Goal: Transaction & Acquisition: Purchase product/service

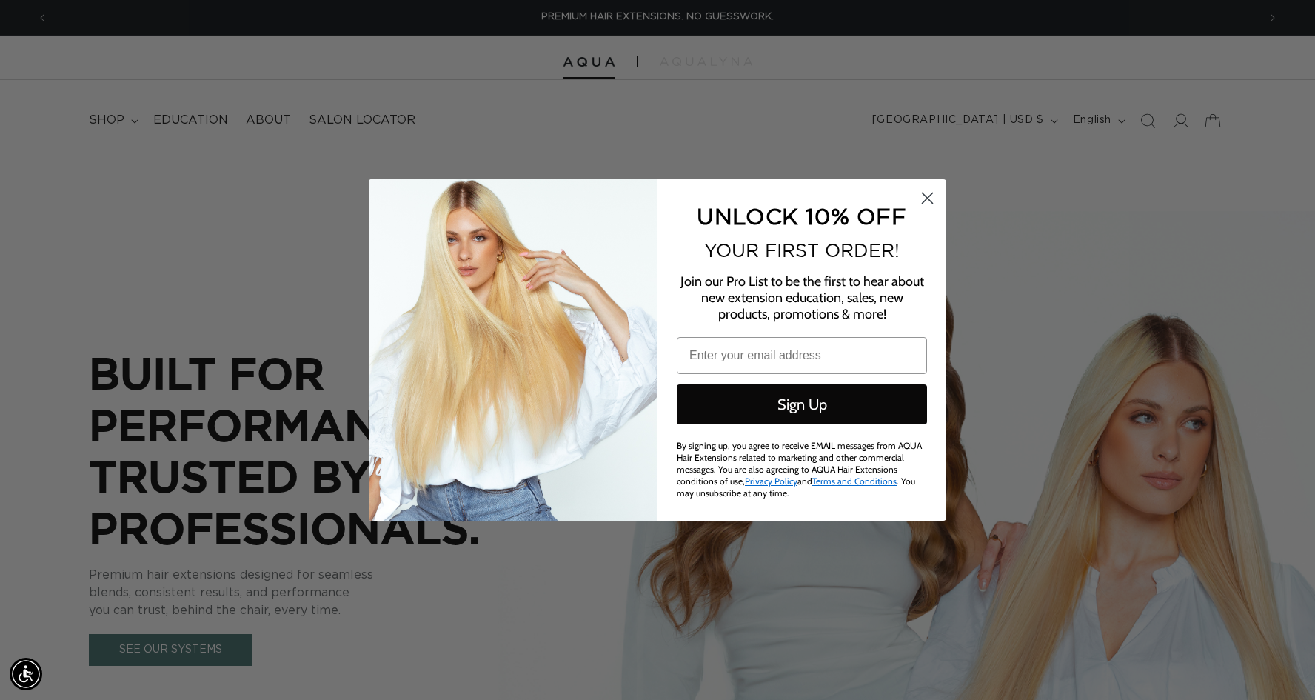
click at [930, 201] on circle "Close dialog" at bounding box center [927, 198] width 24 height 24
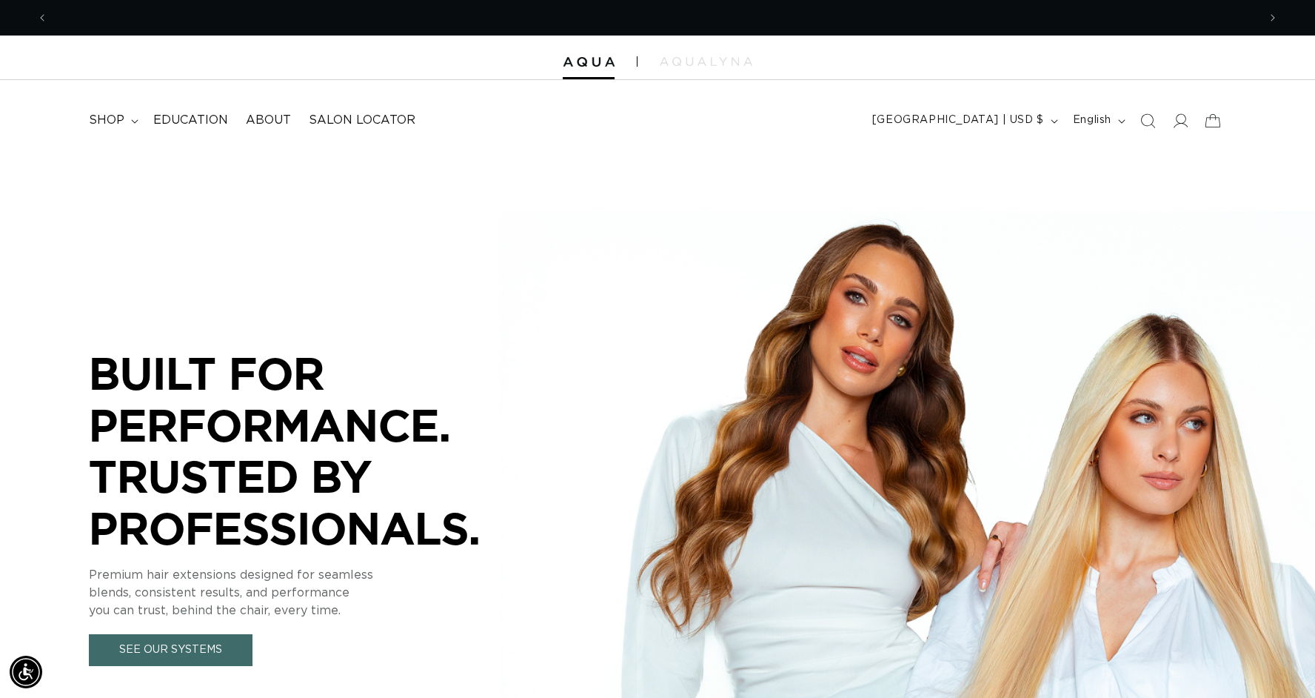
scroll to position [0, 2420]
click at [1180, 119] on icon at bounding box center [1180, 121] width 16 height 16
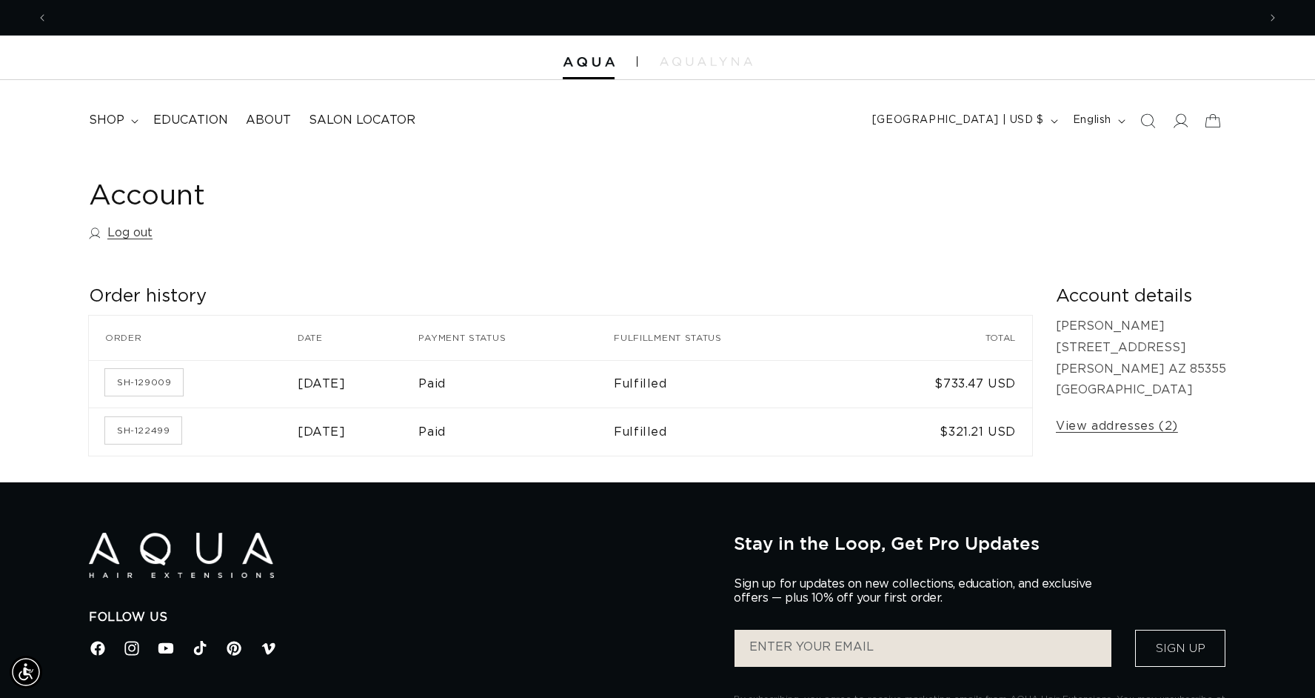
scroll to position [0, 2420]
click at [1180, 119] on icon at bounding box center [1180, 121] width 16 height 16
click at [1180, 119] on icon at bounding box center [1180, 120] width 15 height 15
click at [1097, 121] on span "English" at bounding box center [1092, 121] width 39 height 16
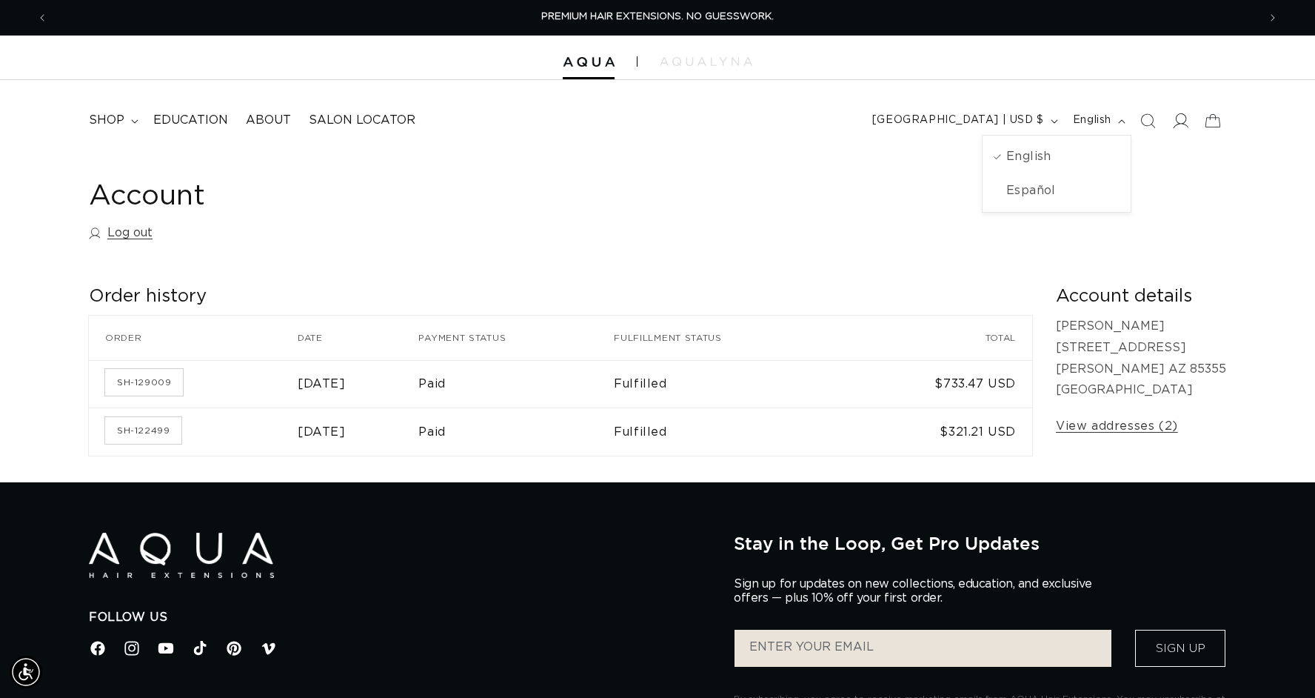
click at [1181, 123] on icon at bounding box center [1180, 121] width 16 height 16
click at [154, 431] on link "SH-122499" at bounding box center [143, 430] width 76 height 27
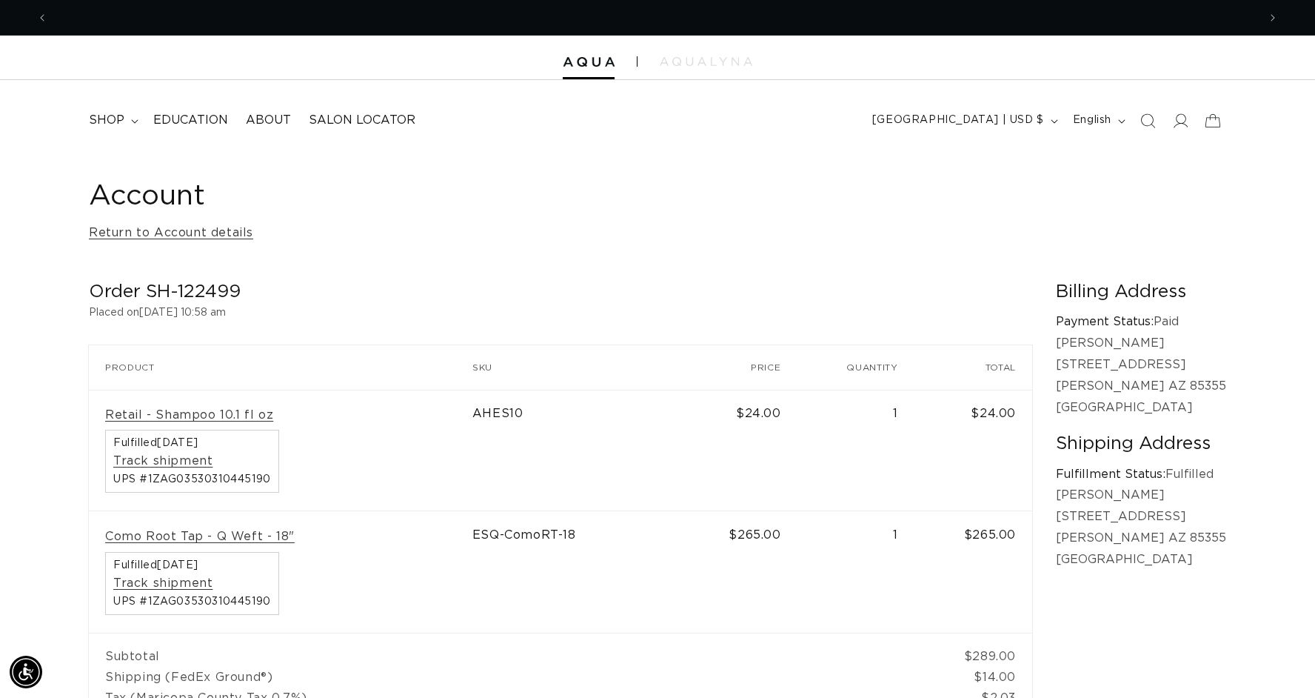
scroll to position [0, 1210]
click at [224, 234] on link "Return to Account details" at bounding box center [171, 232] width 164 height 21
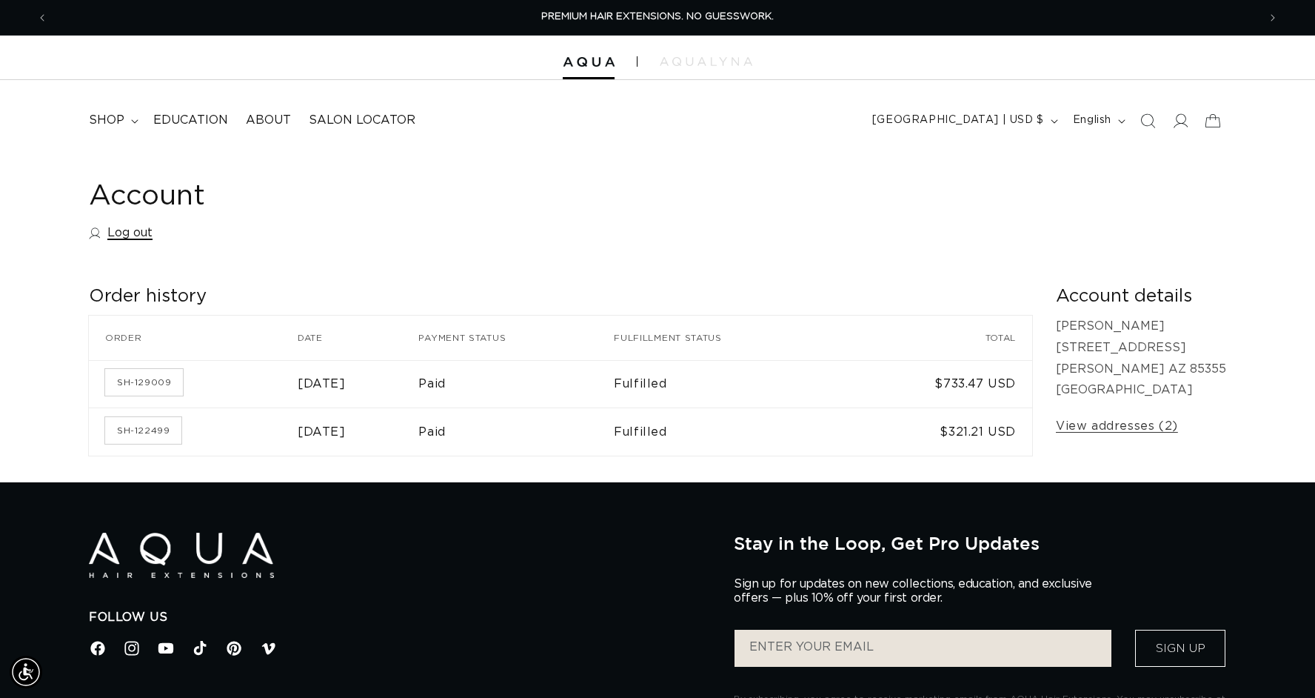
click at [140, 236] on link "Log out" at bounding box center [121, 232] width 64 height 21
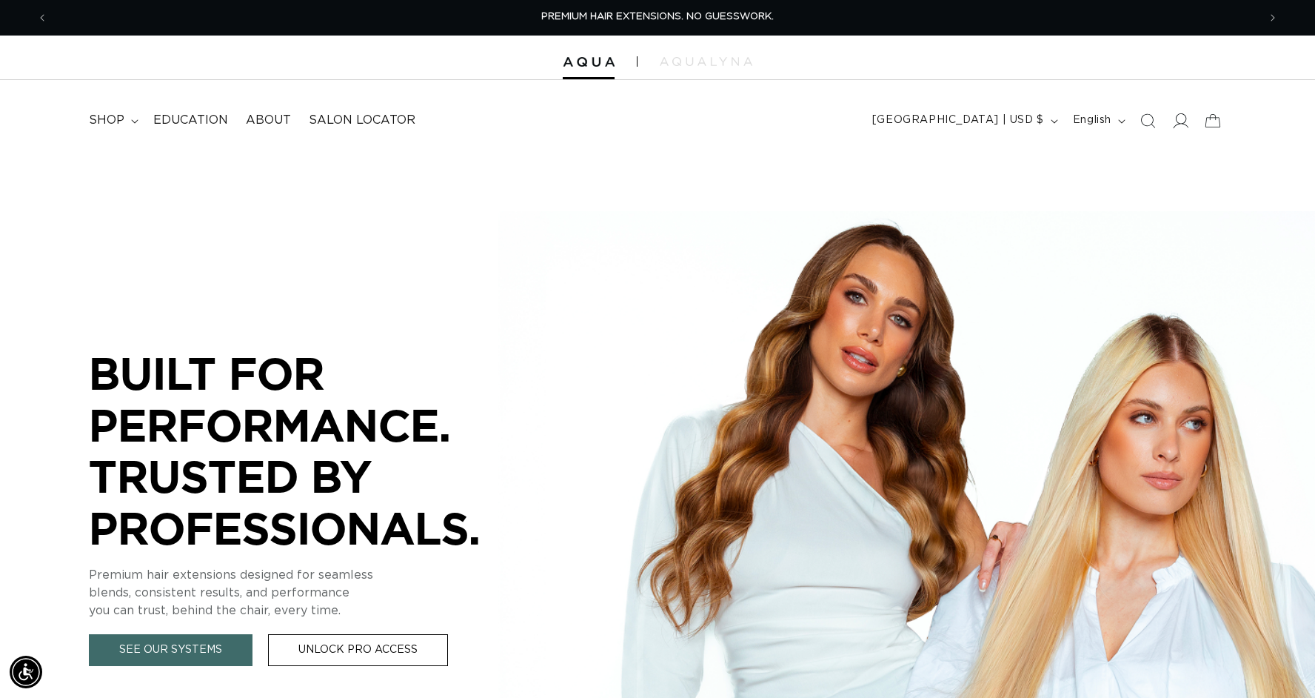
click at [1176, 117] on icon at bounding box center [1182, 120] width 16 height 15
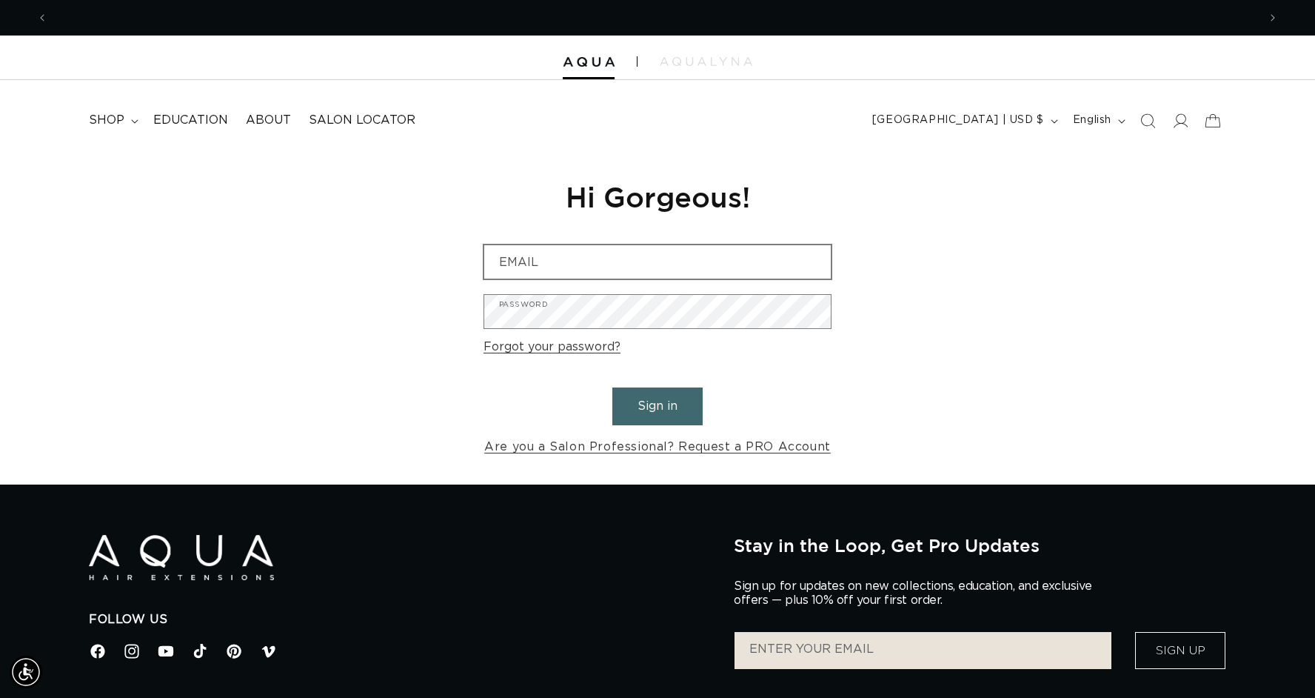
scroll to position [0, 1210]
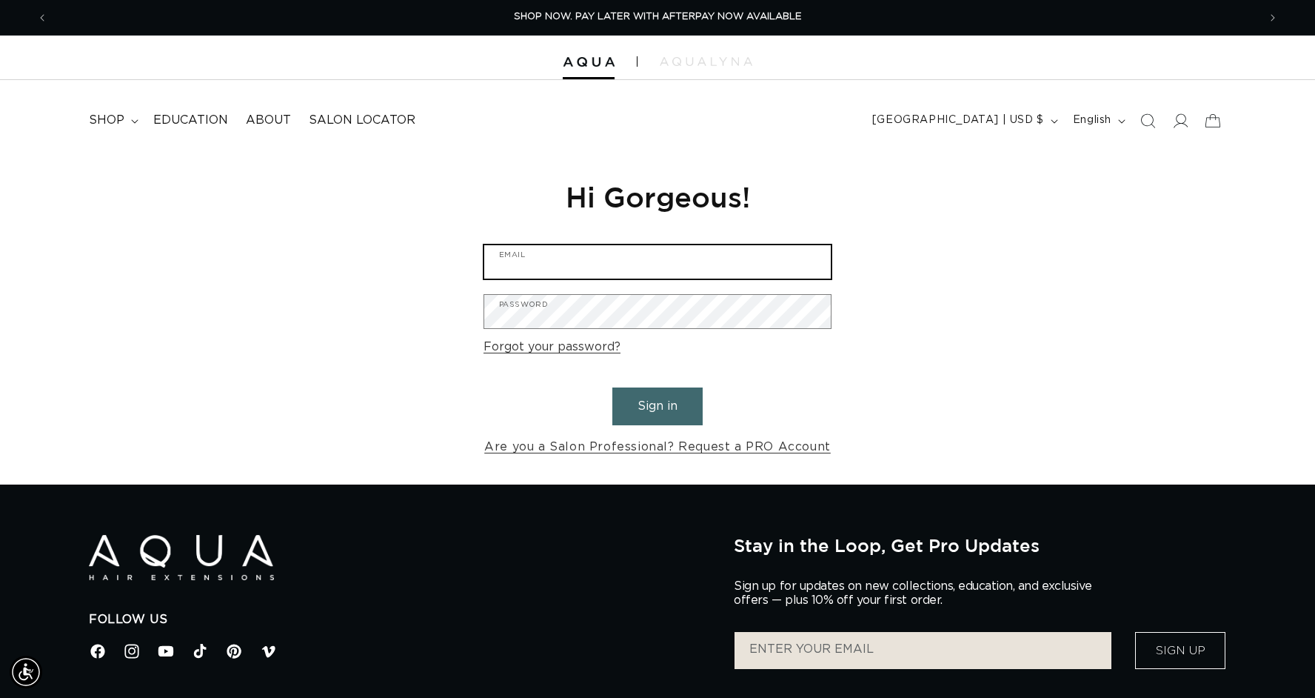
type input "[EMAIL_ADDRESS][DOMAIN_NAME]"
click at [650, 407] on button "Sign in" at bounding box center [658, 406] width 90 height 38
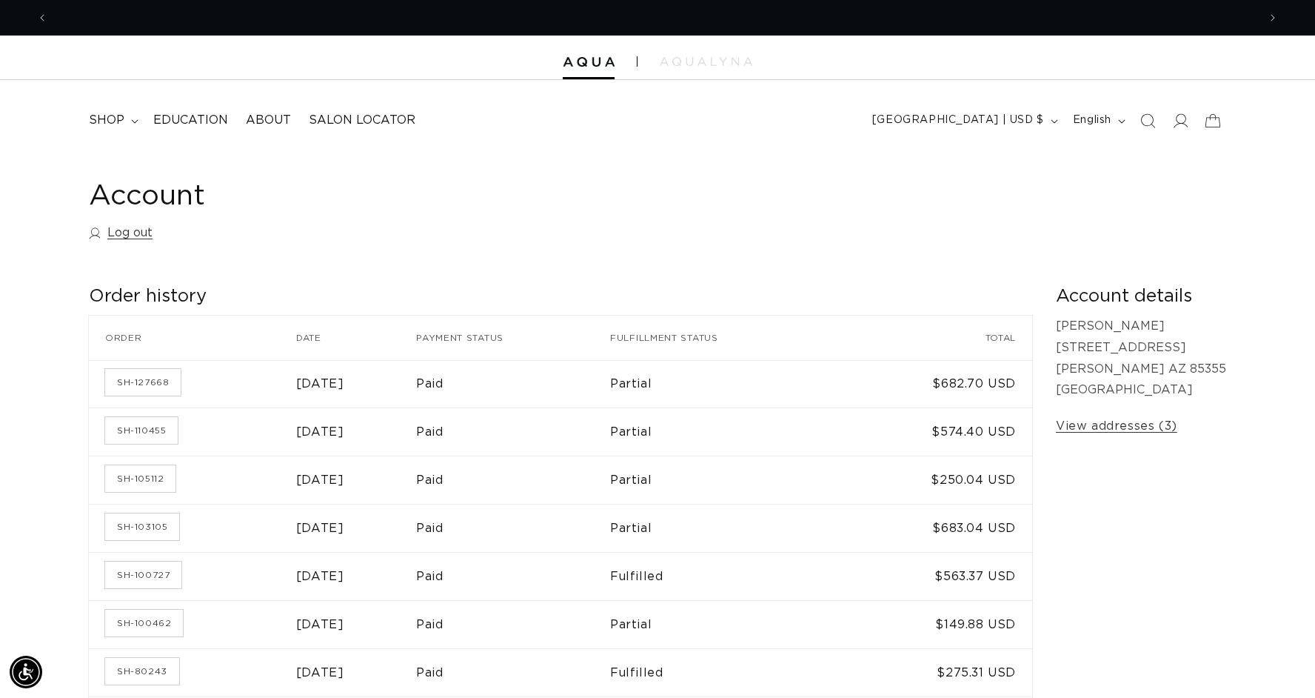
scroll to position [0, 1210]
click at [1215, 124] on icon at bounding box center [1212, 120] width 35 height 35
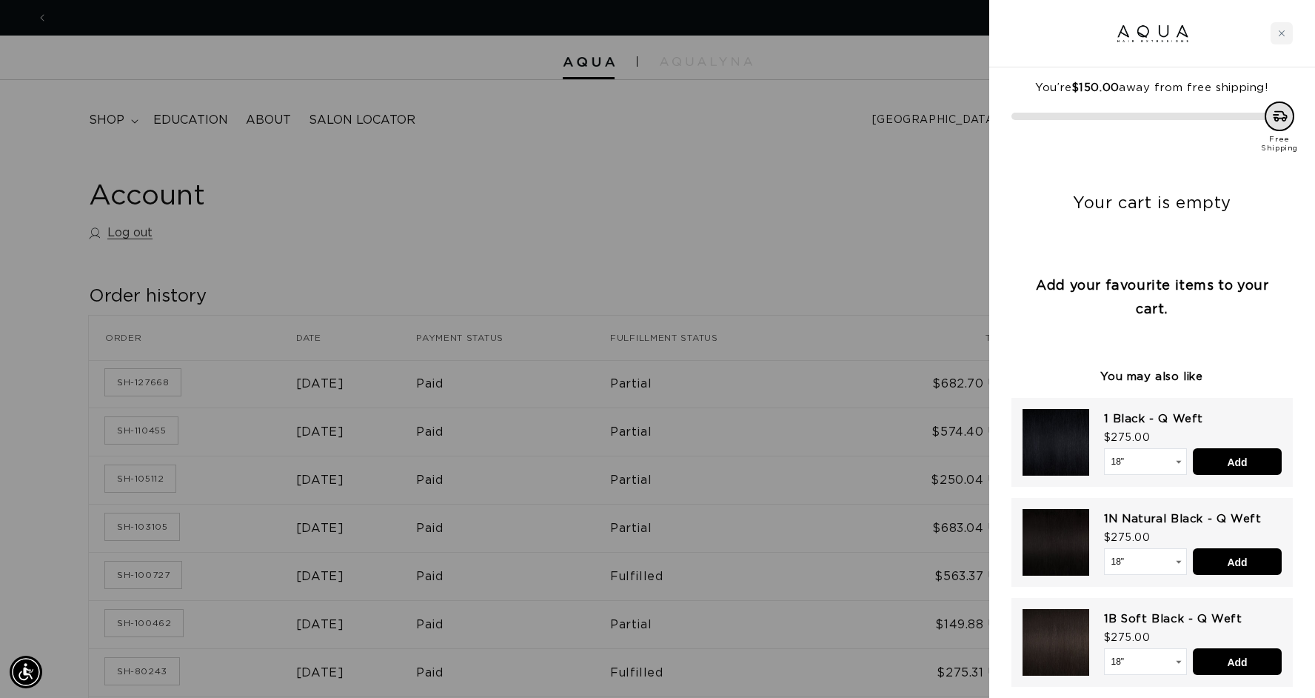
scroll to position [0, 2420]
click at [800, 176] on div at bounding box center [657, 349] width 1315 height 698
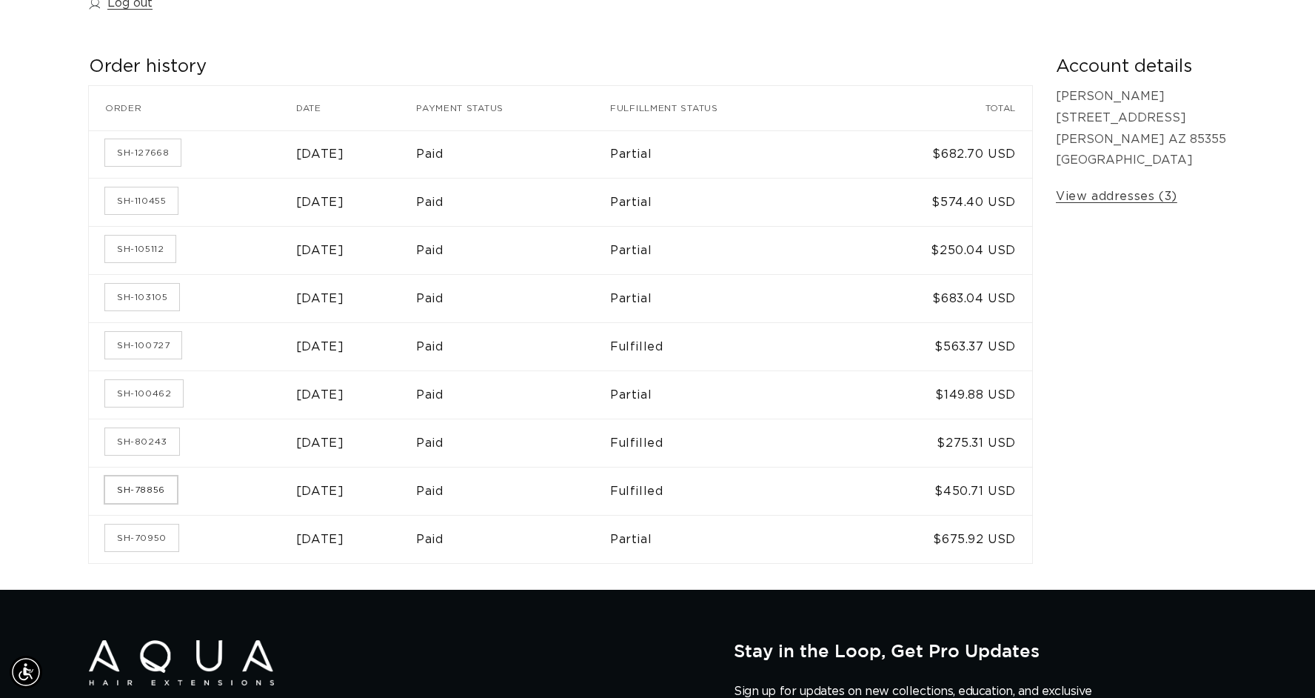
scroll to position [0, 1210]
click at [153, 484] on link "SH-78856" at bounding box center [141, 489] width 72 height 27
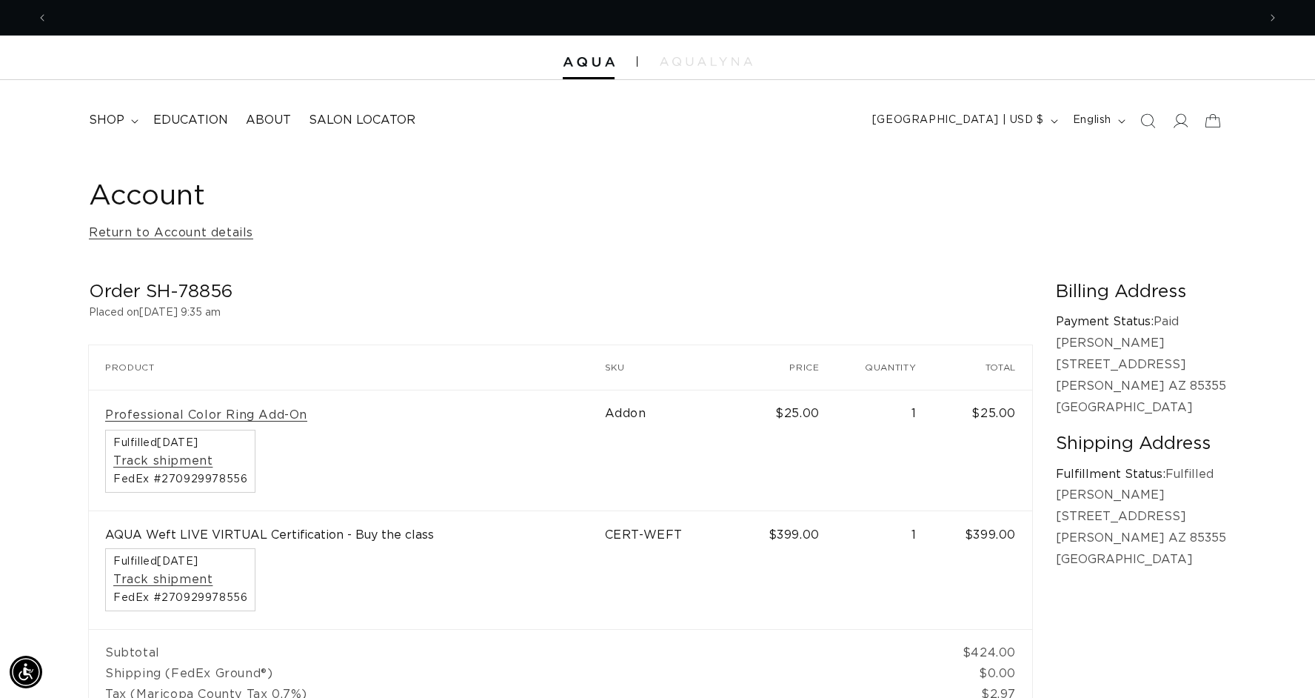
scroll to position [0, 1210]
click at [43, 18] on icon "Previous announcement" at bounding box center [42, 18] width 5 height 16
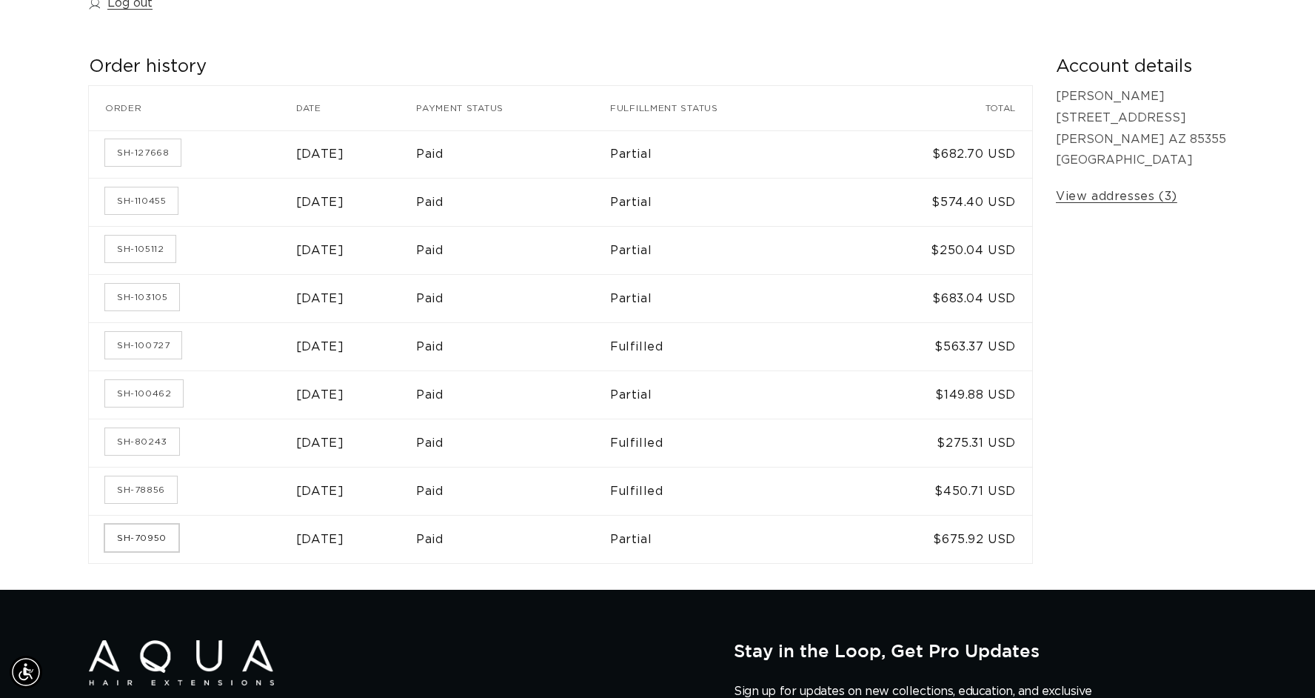
click at [144, 539] on link "SH-70950" at bounding box center [141, 537] width 73 height 27
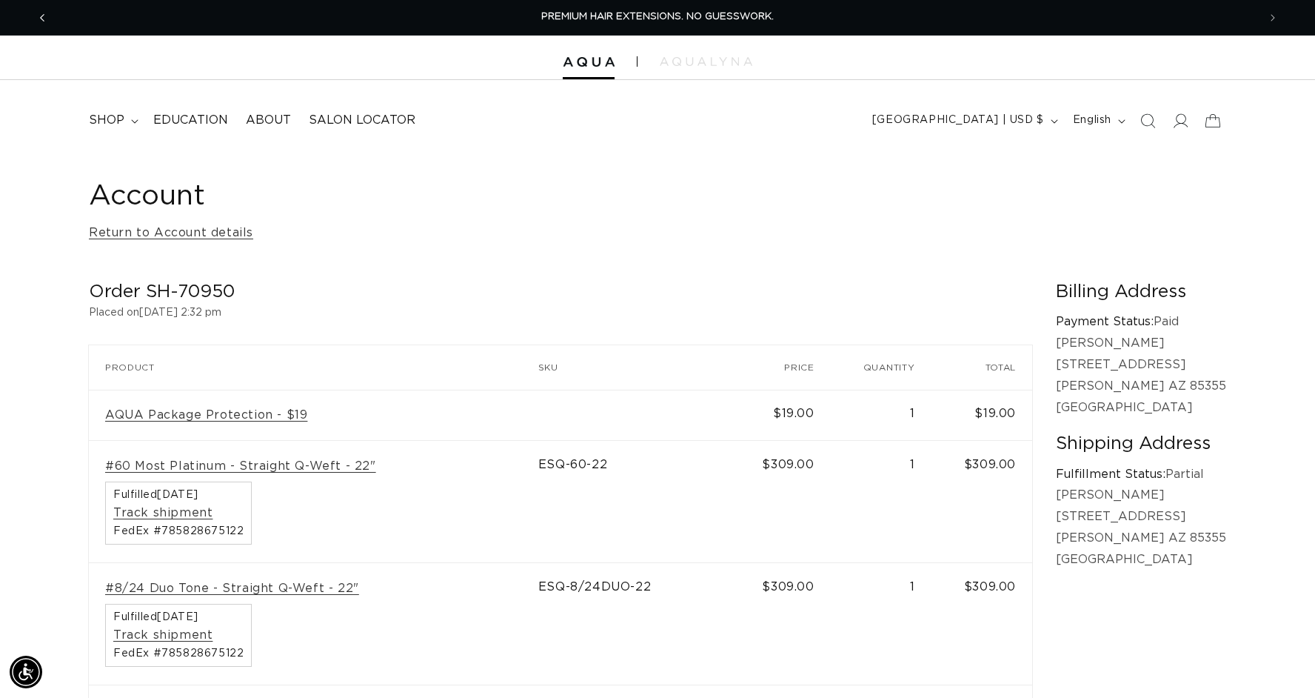
click at [42, 22] on icon "Previous announcement" at bounding box center [42, 18] width 5 height 16
click at [44, 21] on icon "Previous announcement" at bounding box center [42, 18] width 5 height 16
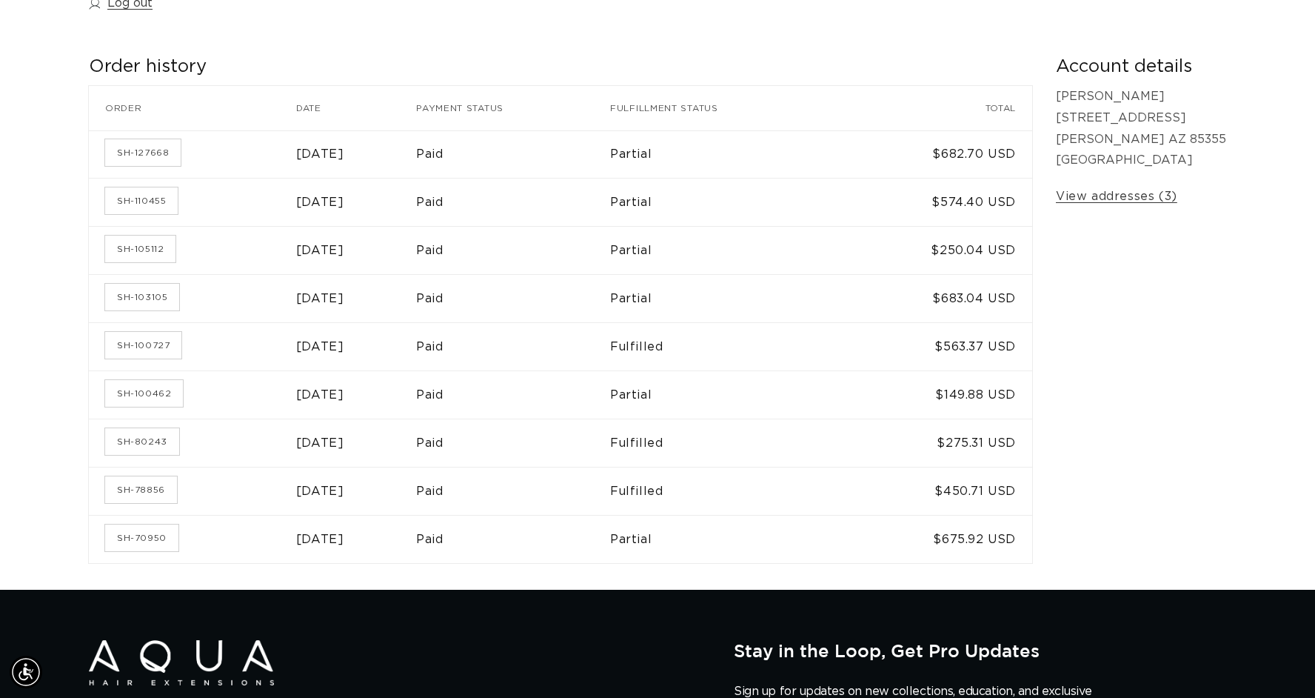
scroll to position [0, 1210]
click at [156, 340] on link "SH-100727" at bounding box center [143, 345] width 76 height 27
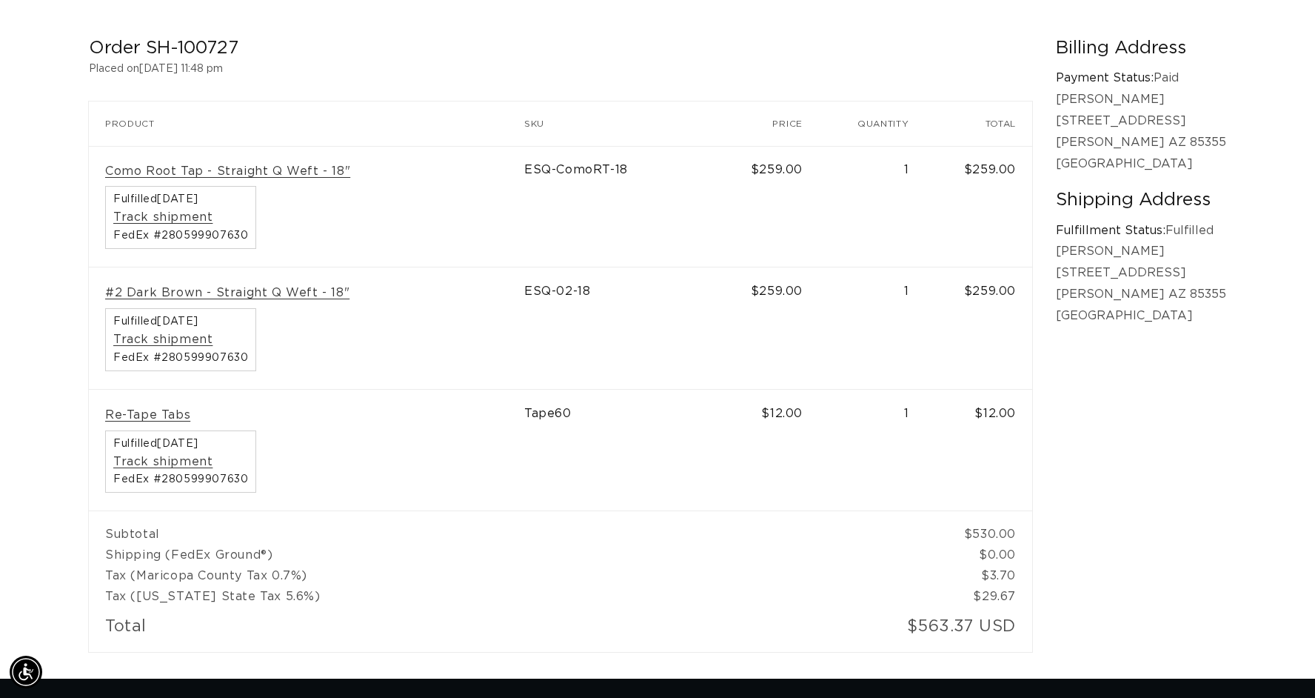
scroll to position [0, 2420]
click at [269, 292] on link "#2 Dark Brown - Straight Q Weft - 18"" at bounding box center [227, 293] width 244 height 16
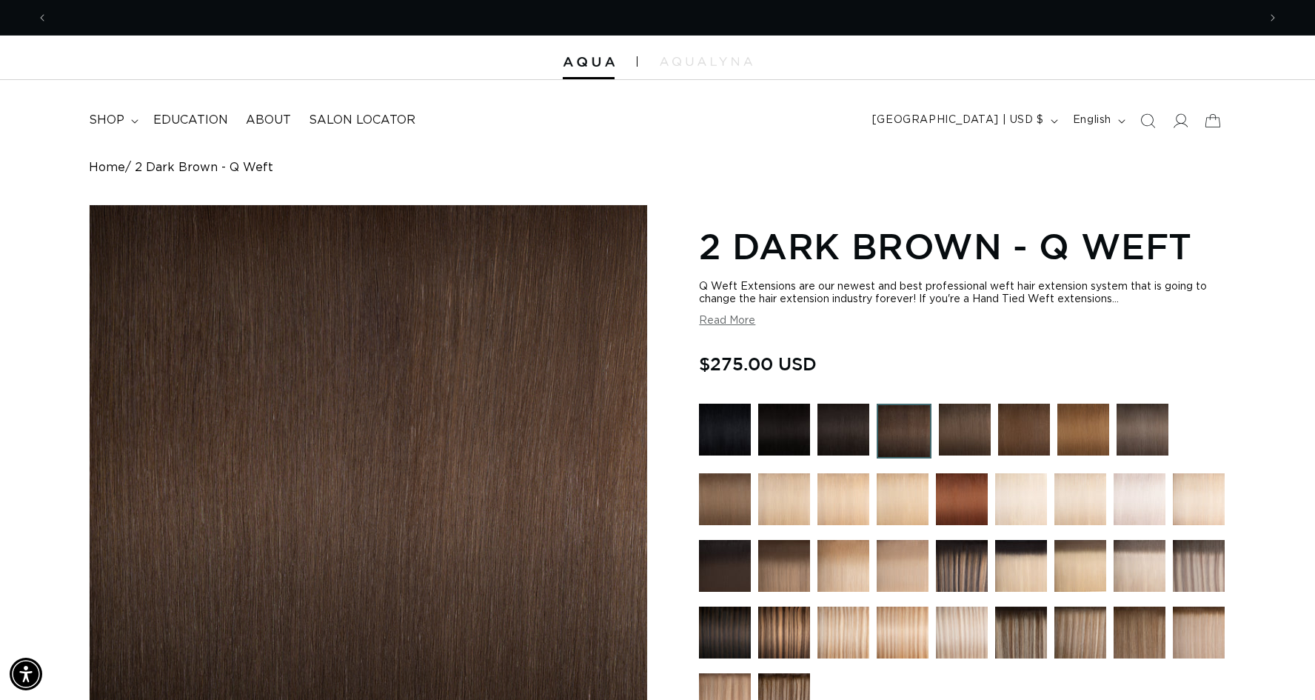
scroll to position [0, 2420]
click at [843, 436] on img at bounding box center [844, 430] width 52 height 52
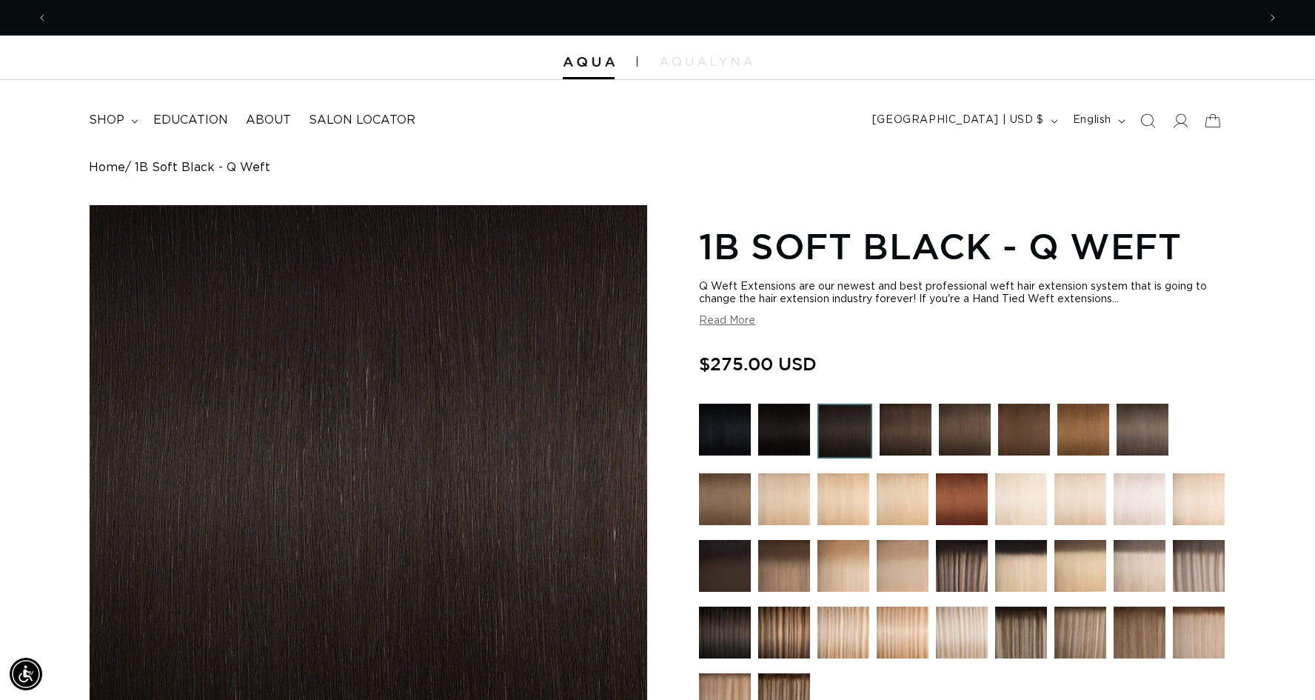
scroll to position [0, 1210]
click at [899, 434] on img at bounding box center [906, 430] width 52 height 52
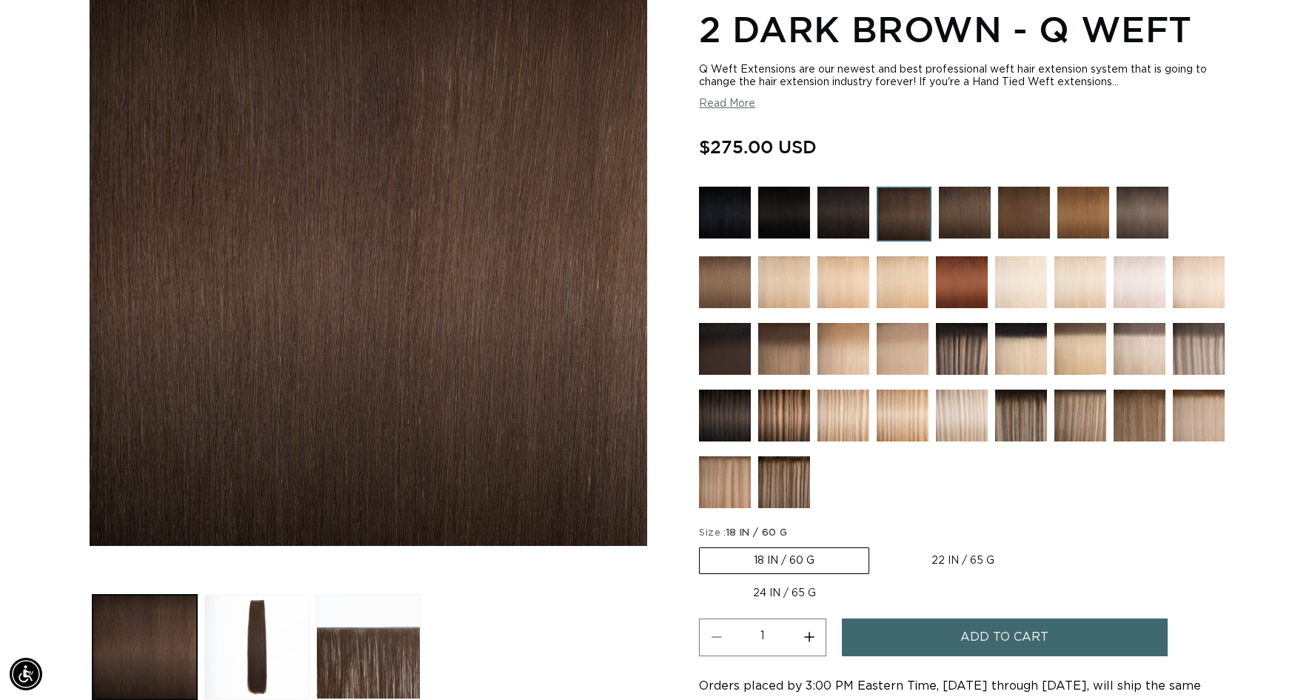
scroll to position [0, 2420]
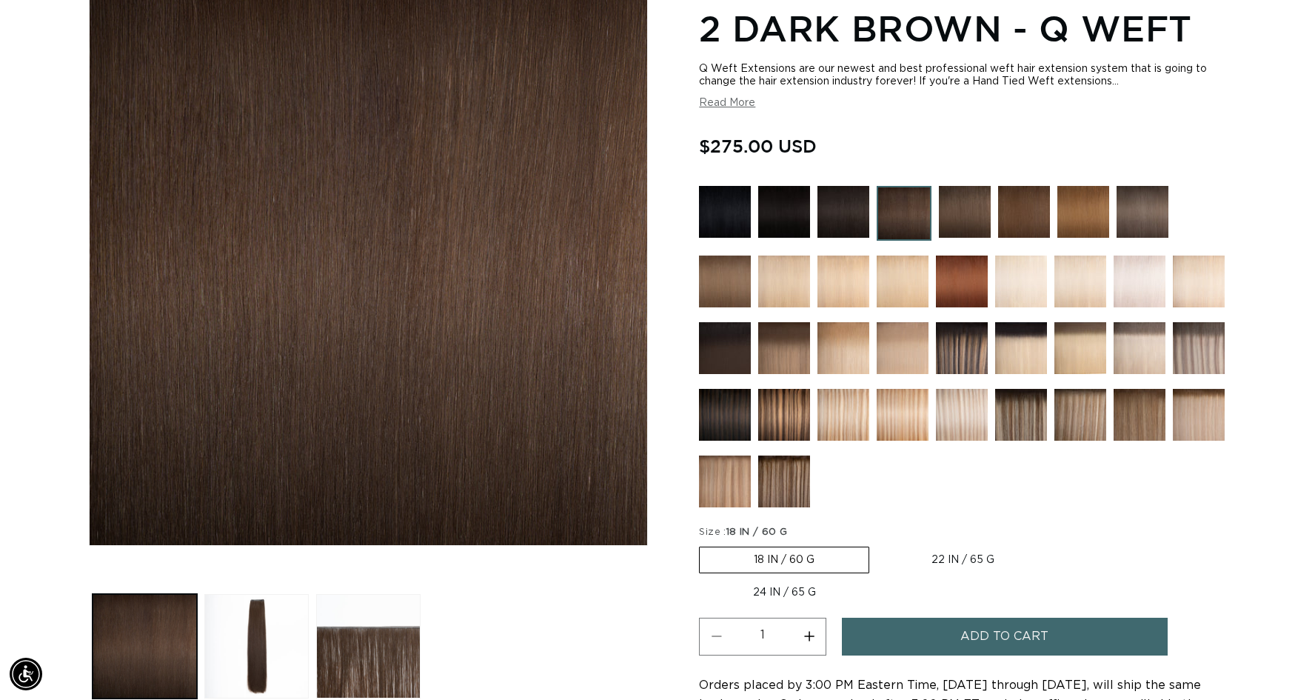
click at [968, 567] on label "22 IN / 65 G Variant sold out or unavailable" at bounding box center [963, 559] width 171 height 25
click at [878, 544] on input "22 IN / 65 G Variant sold out or unavailable" at bounding box center [877, 544] width 1 height 1
radio input "true"
click at [984, 618] on span "Add to cart" at bounding box center [1005, 637] width 88 height 38
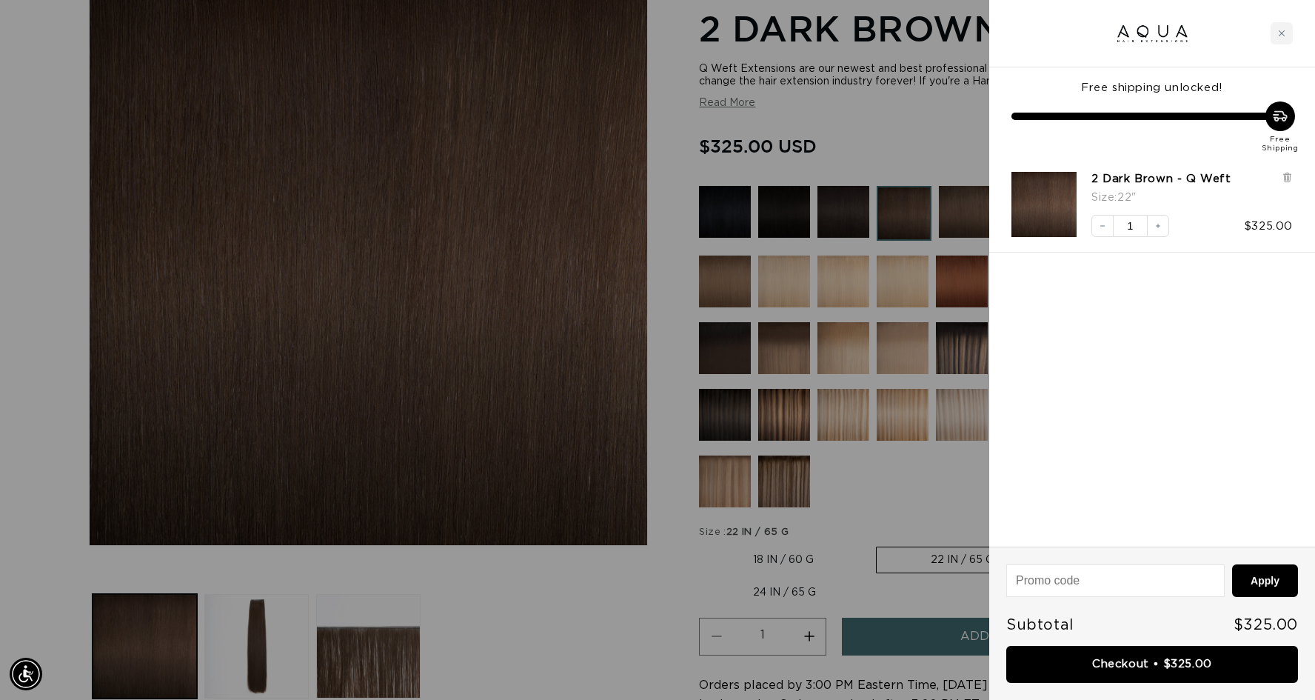
click at [925, 480] on div at bounding box center [657, 350] width 1315 height 700
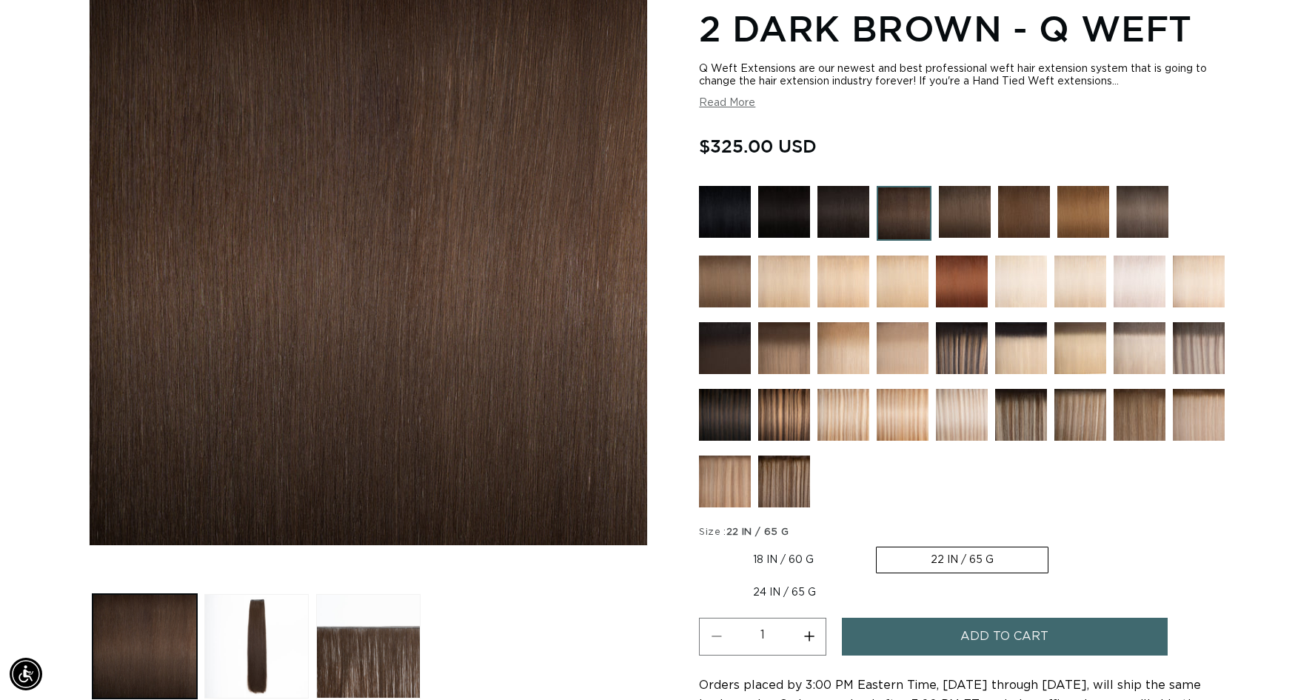
scroll to position [0, 1210]
click at [789, 414] on img at bounding box center [784, 415] width 52 height 52
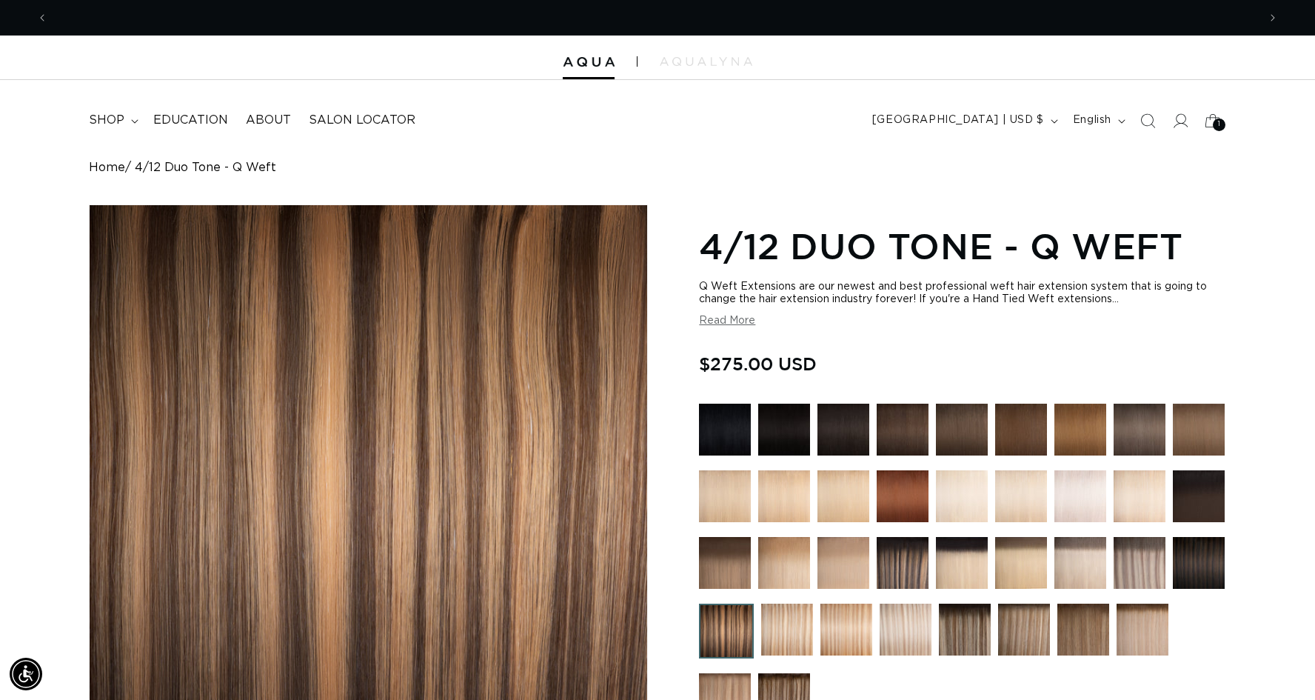
scroll to position [0, 1210]
click at [899, 553] on img at bounding box center [903, 563] width 52 height 52
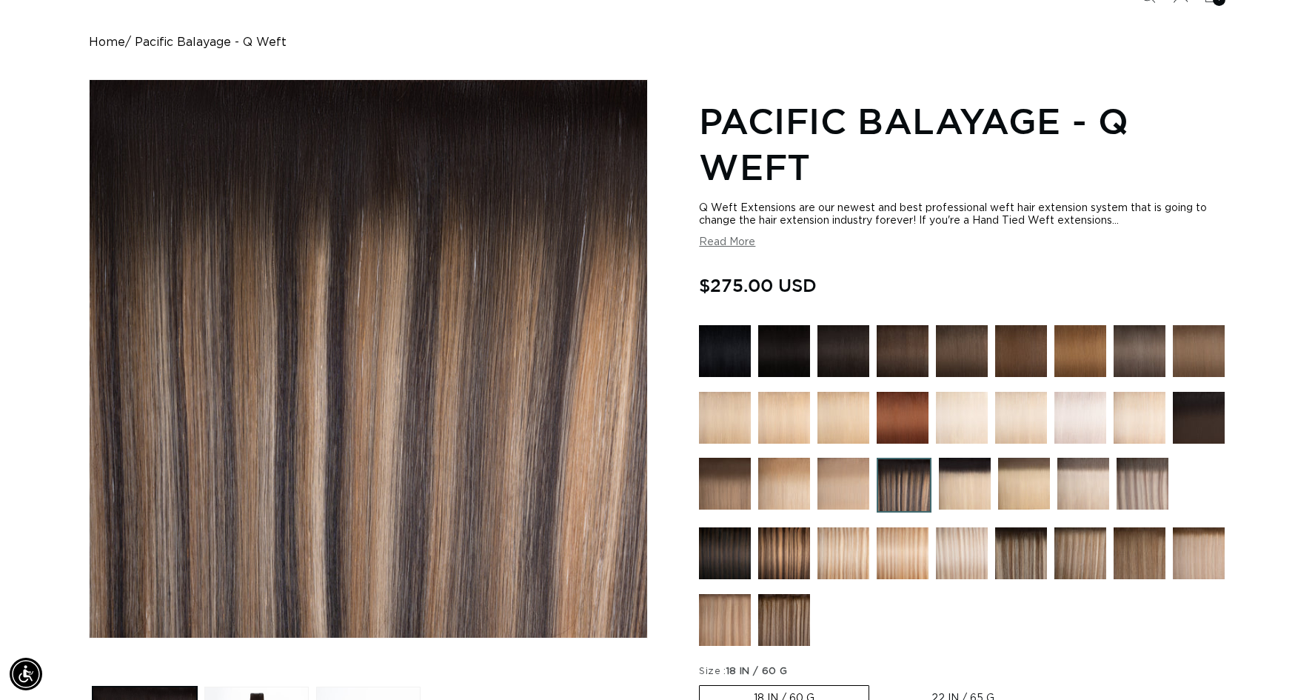
scroll to position [0, 2420]
click at [1027, 557] on img at bounding box center [1021, 553] width 52 height 52
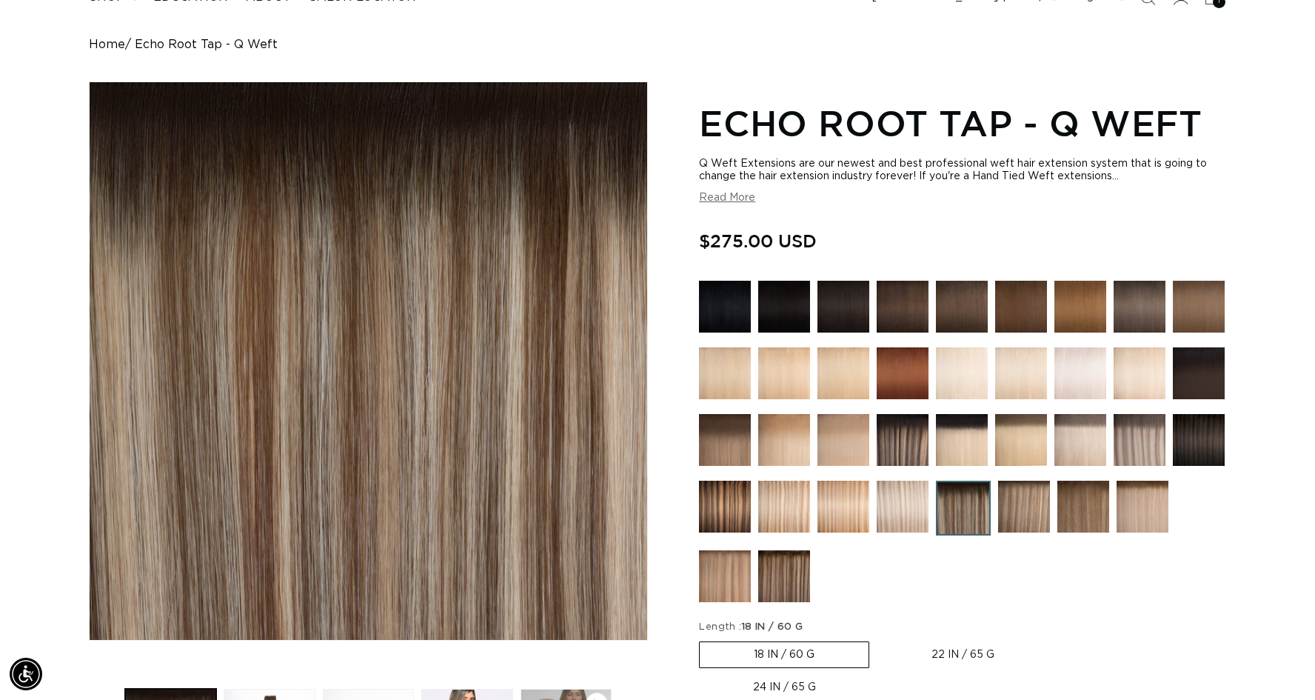
scroll to position [0, 1210]
click at [767, 557] on img at bounding box center [784, 576] width 52 height 52
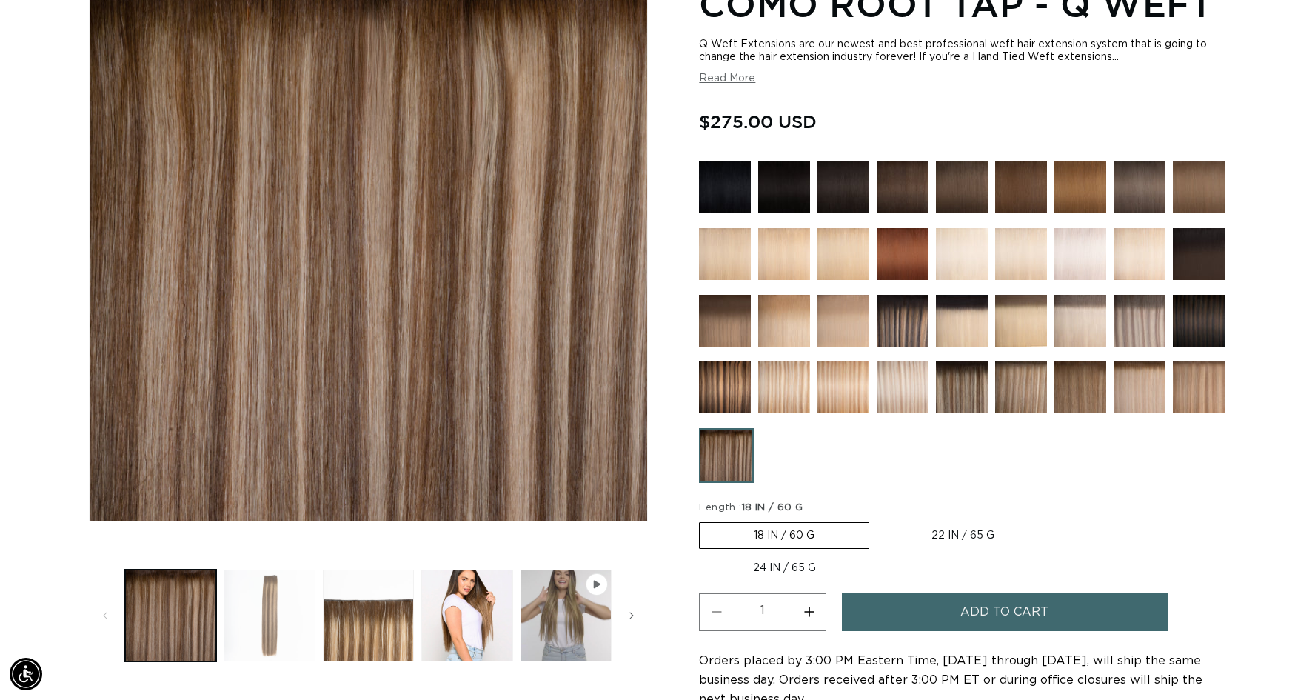
click at [263, 620] on button "Load image 2 in gallery view" at bounding box center [269, 615] width 91 height 91
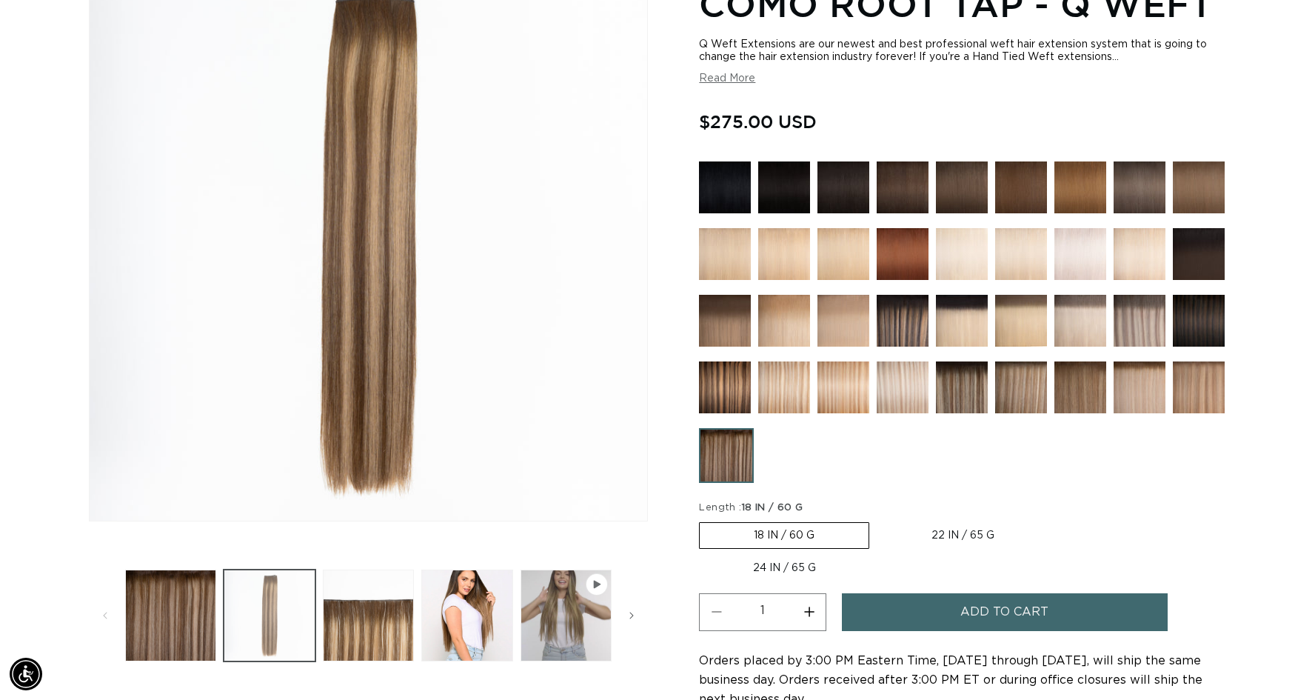
scroll to position [203, 0]
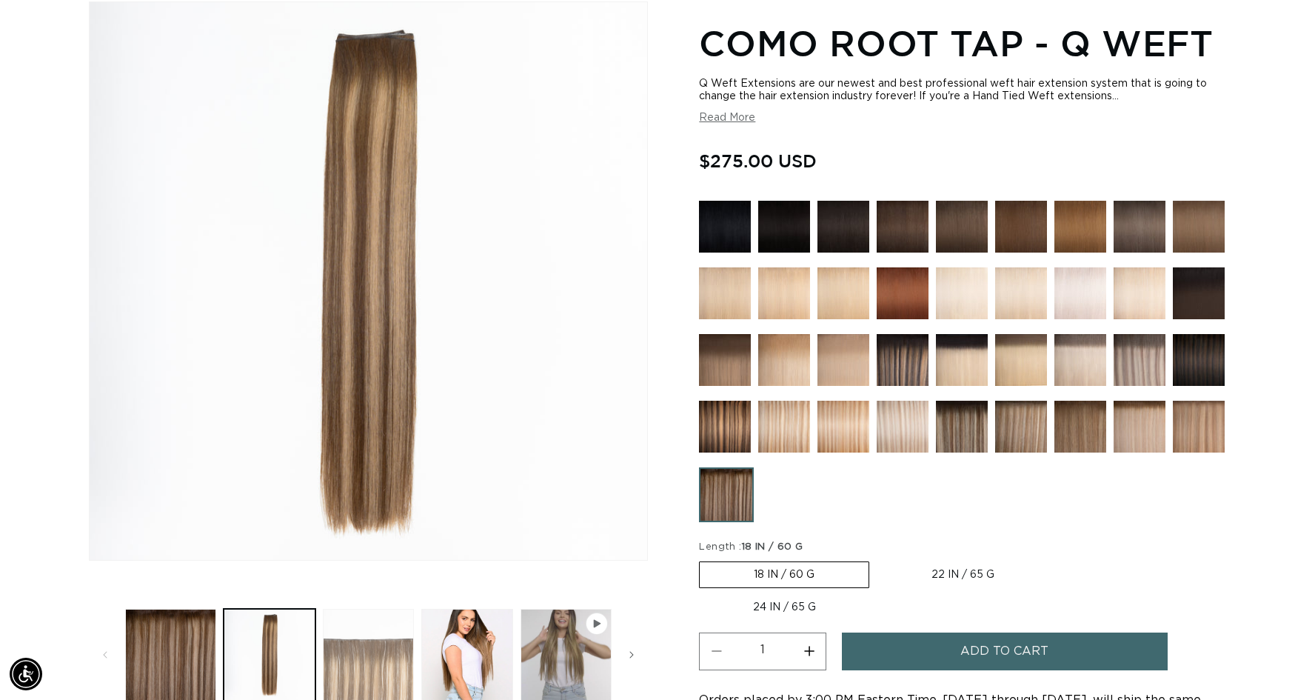
click at [350, 668] on button "Load image 3 in gallery view" at bounding box center [368, 654] width 91 height 91
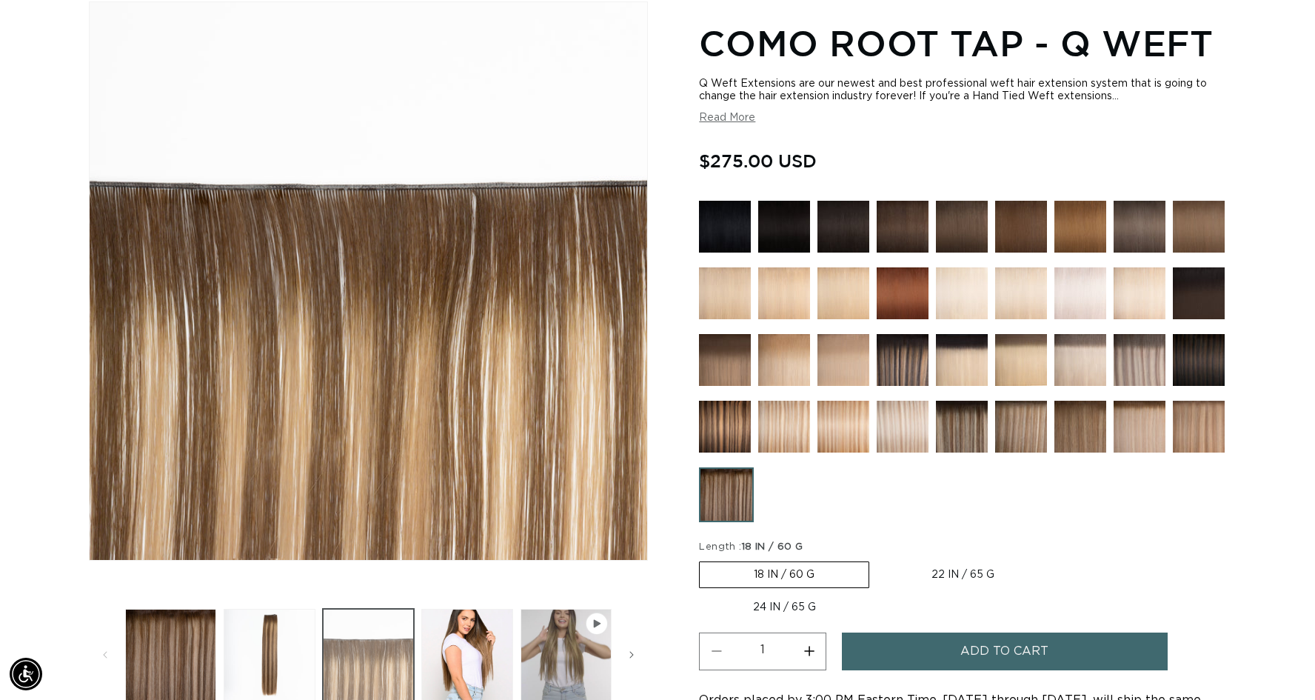
scroll to position [0, 1210]
click at [470, 638] on button "Load image 4 in gallery view" at bounding box center [466, 654] width 91 height 91
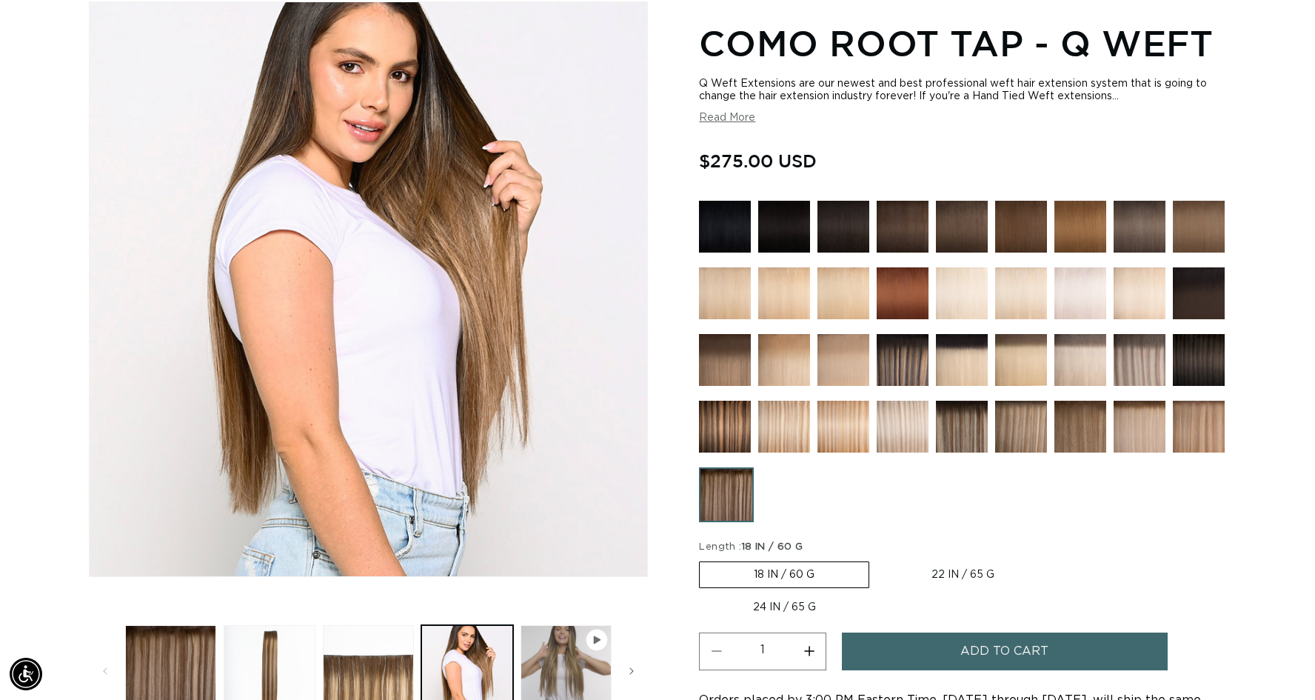
scroll to position [0, 2420]
click at [924, 565] on label "22 IN / 65 G Variant sold out or unavailable" at bounding box center [963, 574] width 171 height 25
click at [878, 559] on input "22 IN / 65 G Variant sold out or unavailable" at bounding box center [877, 558] width 1 height 1
radio input "true"
click at [975, 633] on span "Add to cart" at bounding box center [1005, 652] width 88 height 38
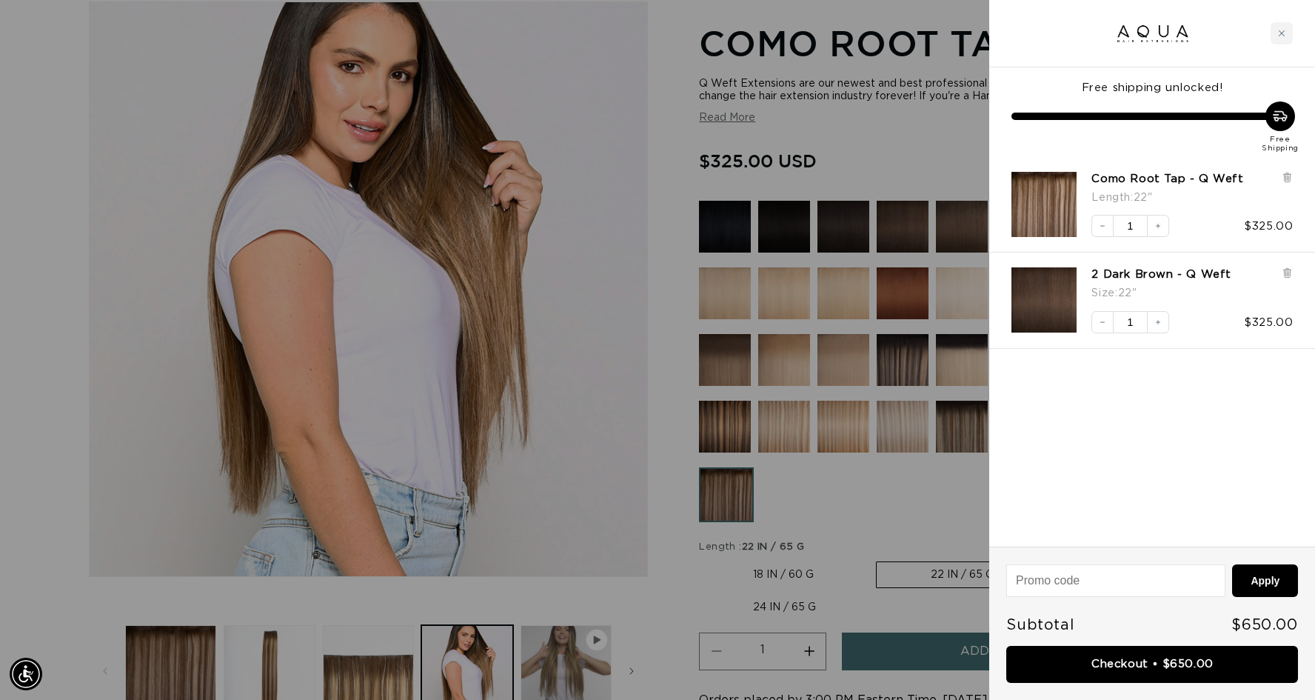
scroll to position [0, 2420]
click at [896, 505] on div at bounding box center [657, 350] width 1315 height 700
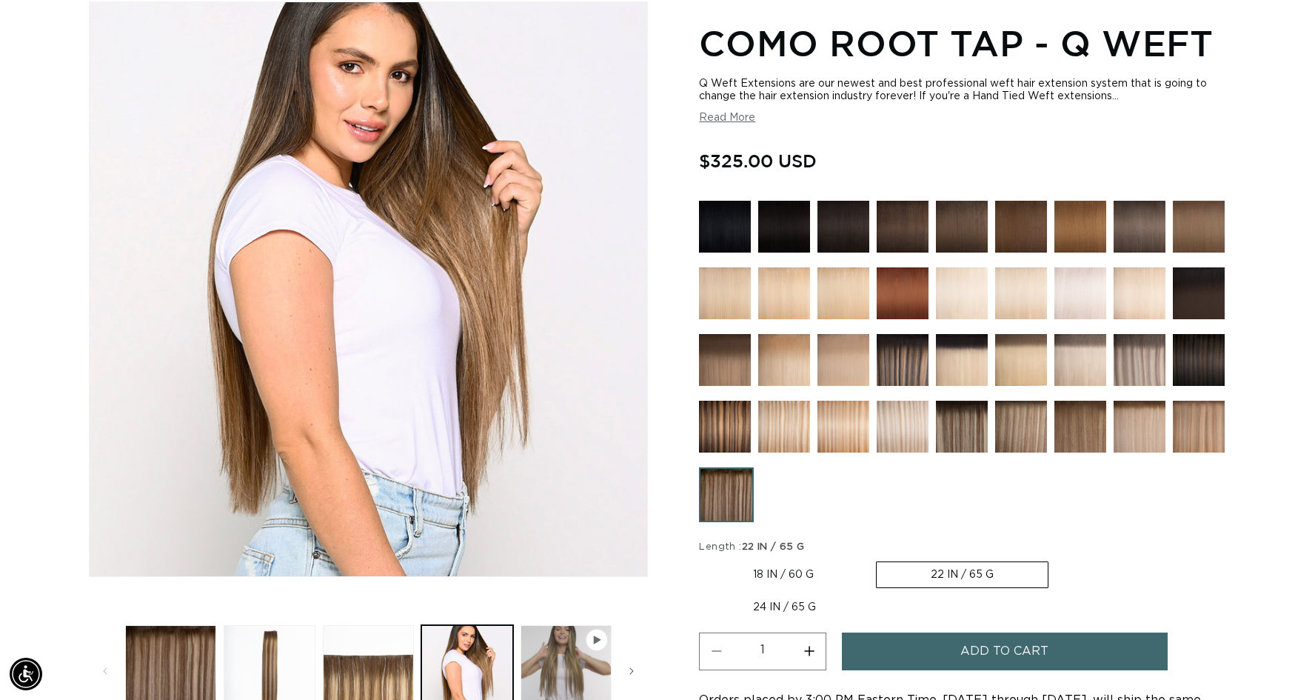
click at [1238, 76] on div "Home Como Root Tap - Q Weft Image 4 is now available in gallery view Skip to pr…" at bounding box center [657, 426] width 1315 height 936
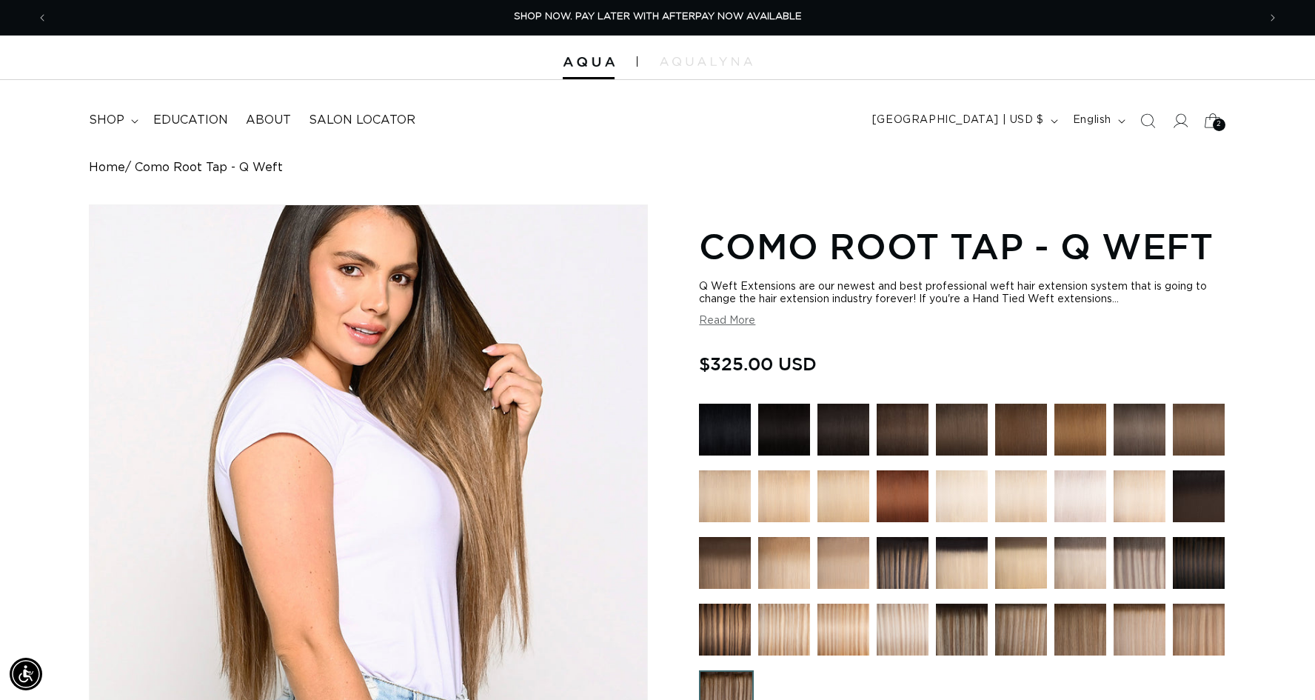
click at [1207, 122] on icon at bounding box center [1212, 120] width 35 height 35
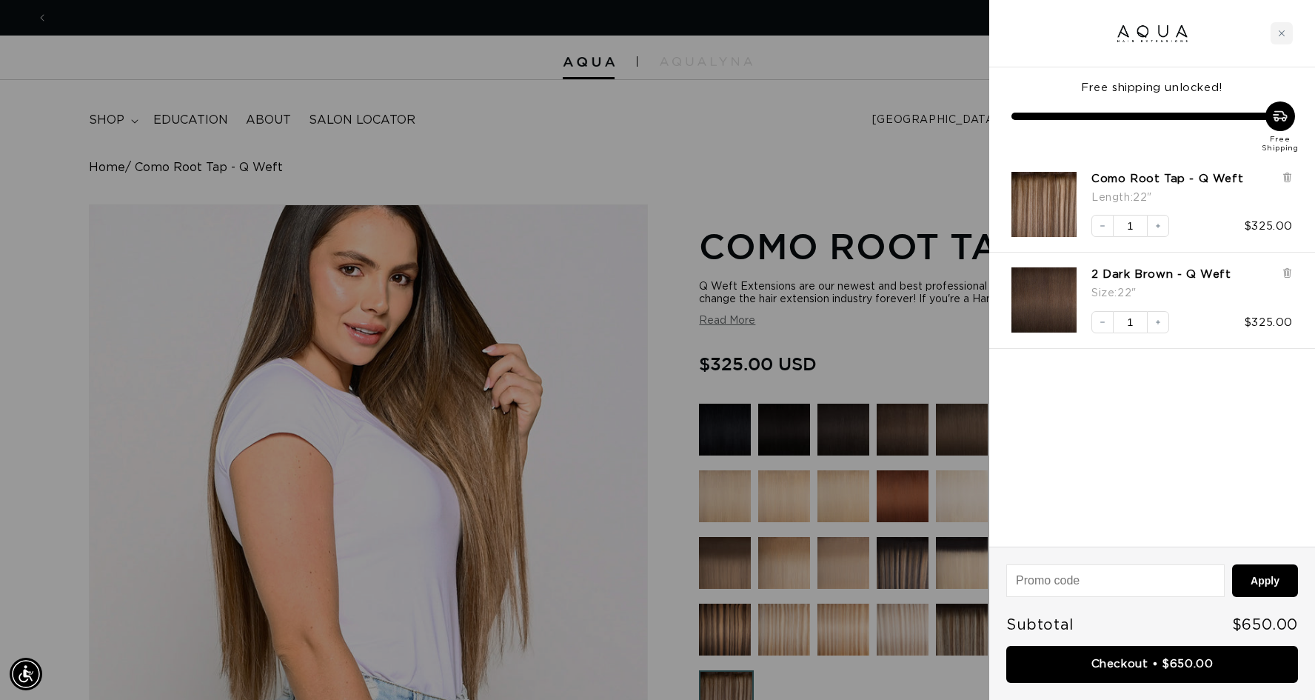
scroll to position [0, 2420]
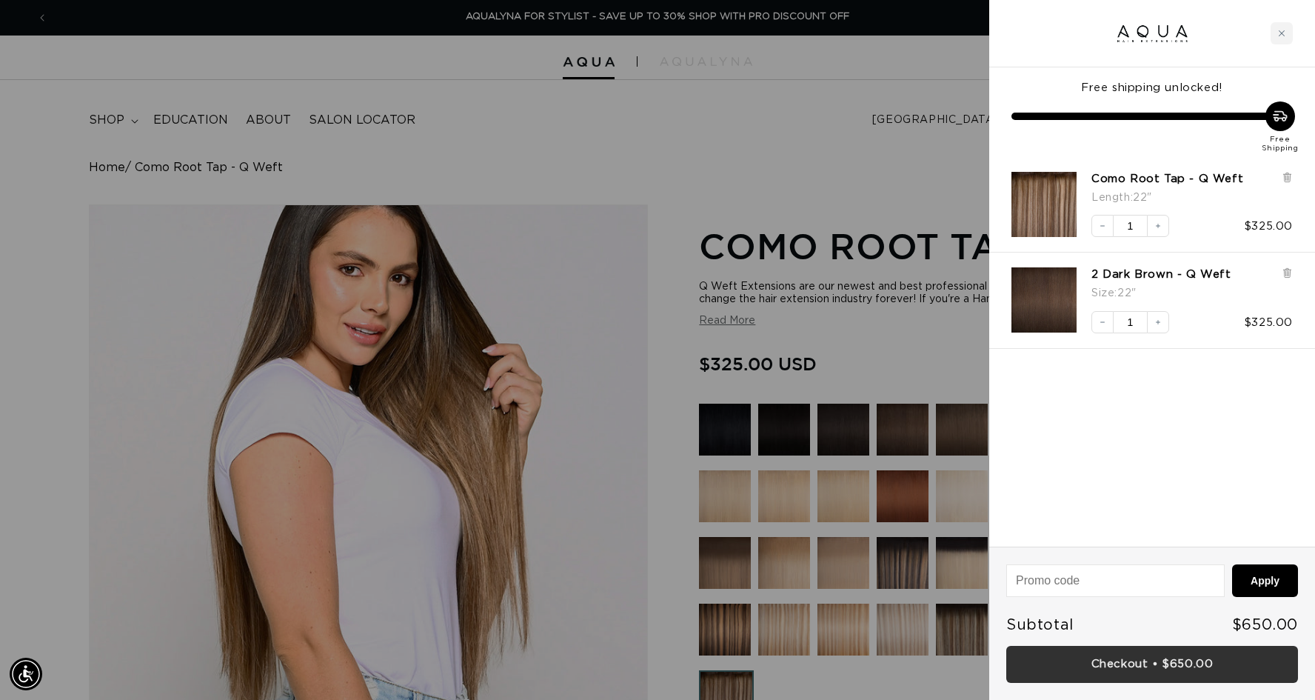
click at [1150, 678] on link "Checkout • $650.00" at bounding box center [1153, 665] width 292 height 38
